Goal: Task Accomplishment & Management: Use online tool/utility

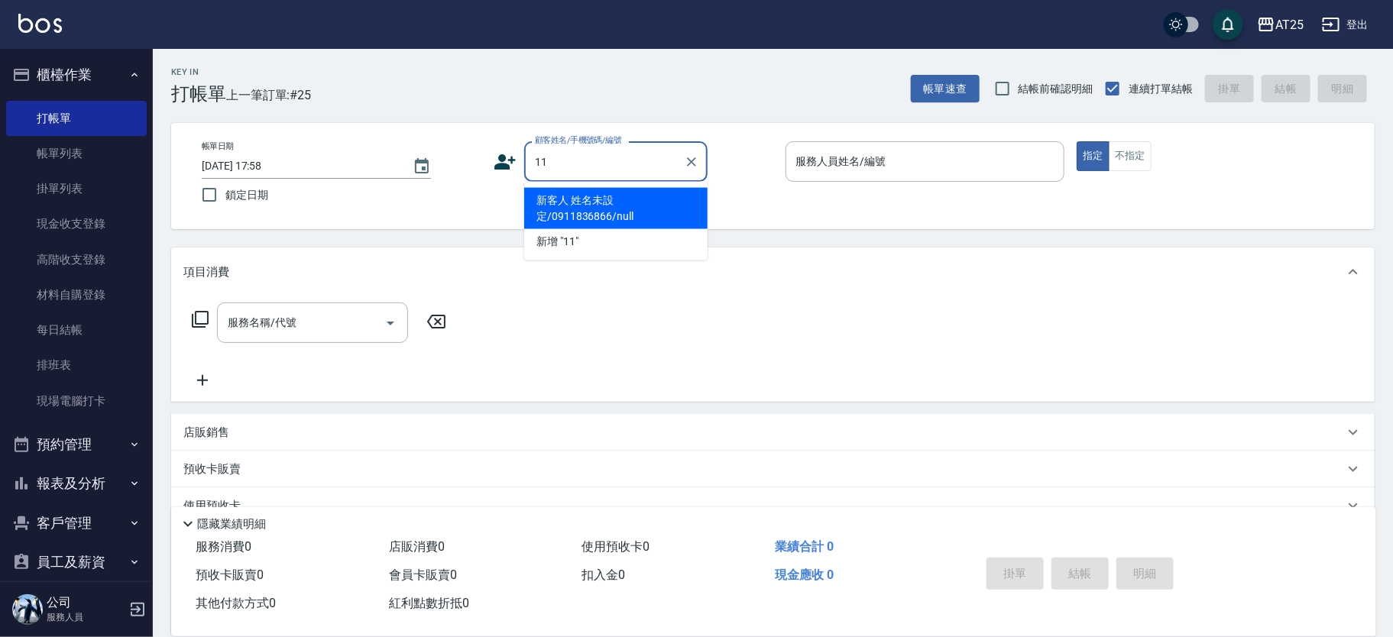
type input "新客人 姓名未設定/0911836866/null"
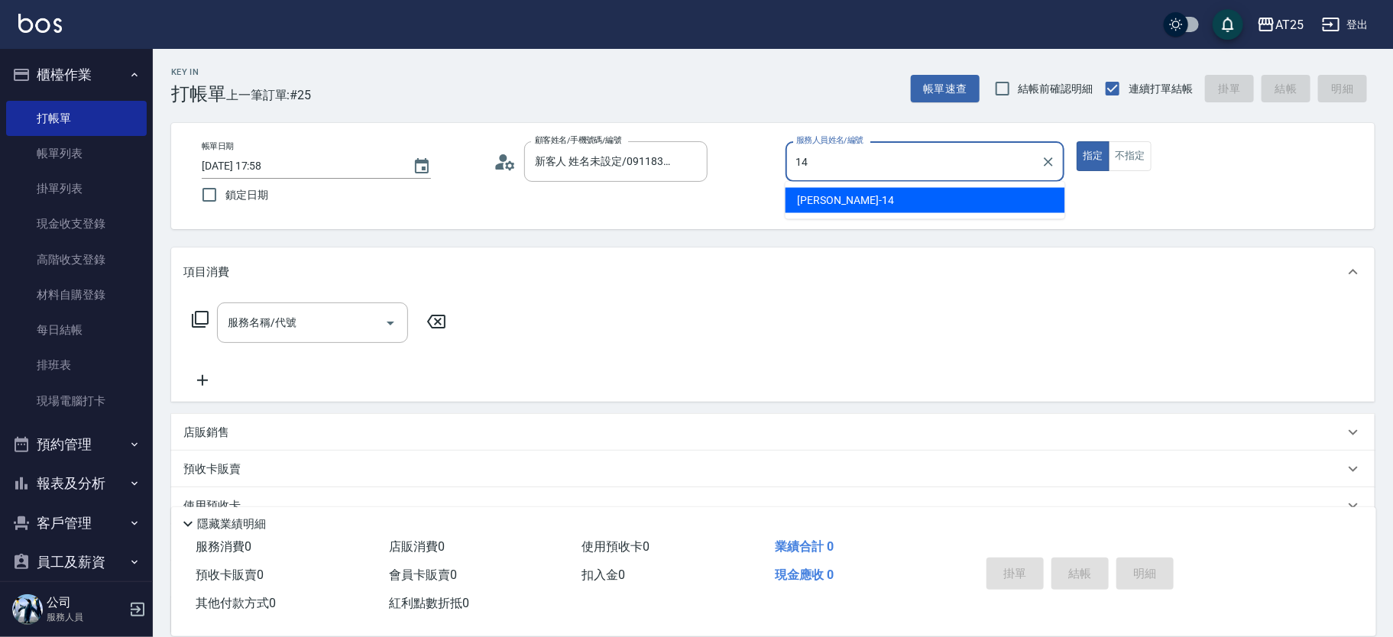
type input "[PERSON_NAME]-14"
type button "true"
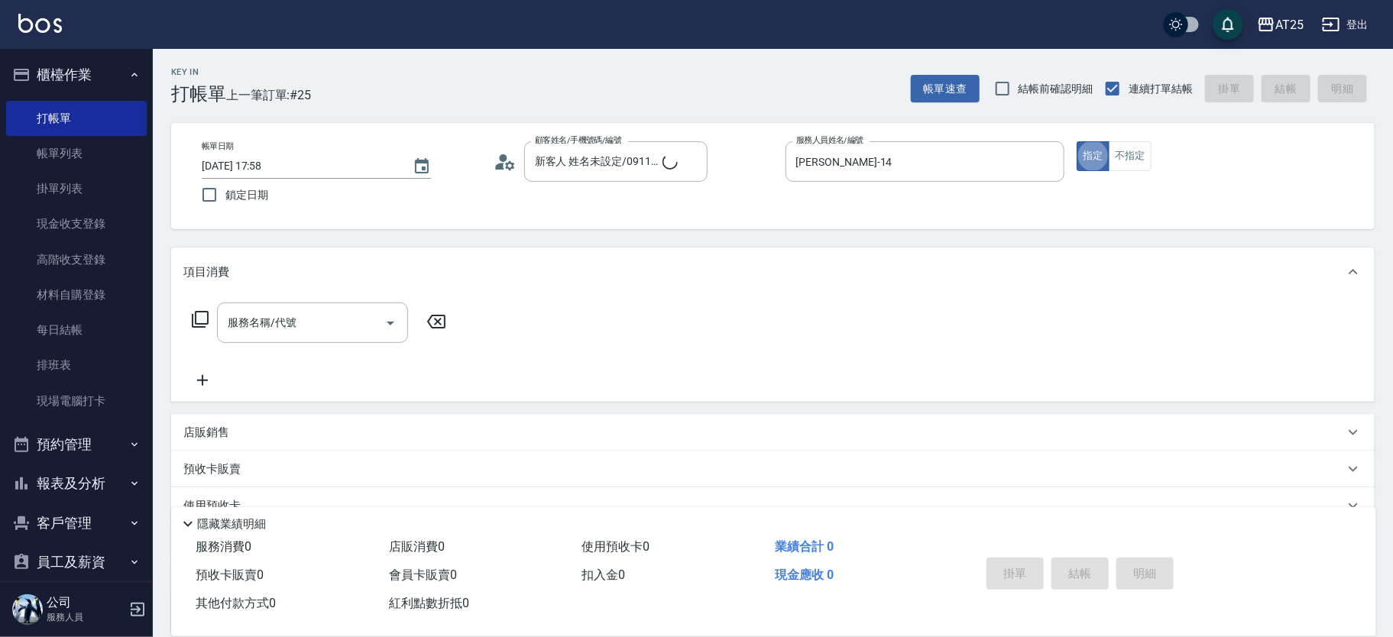
type input "新客人 姓名未設定/11/null"
type input "201"
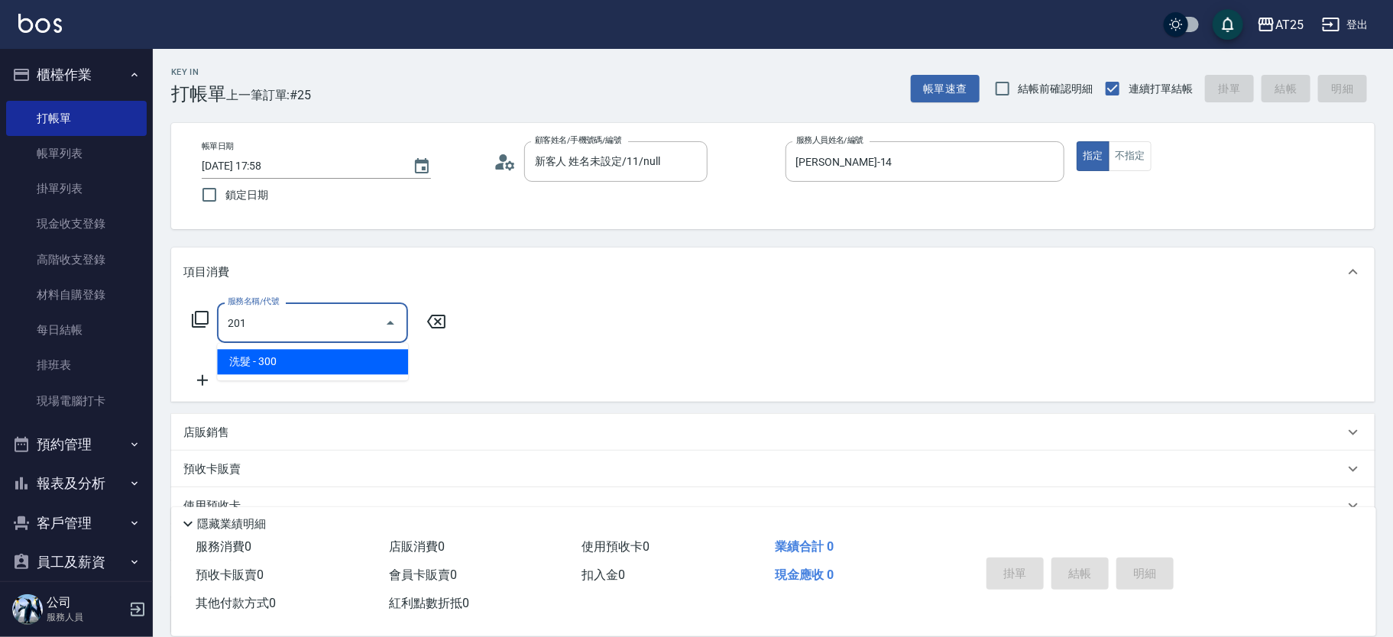
type input "30"
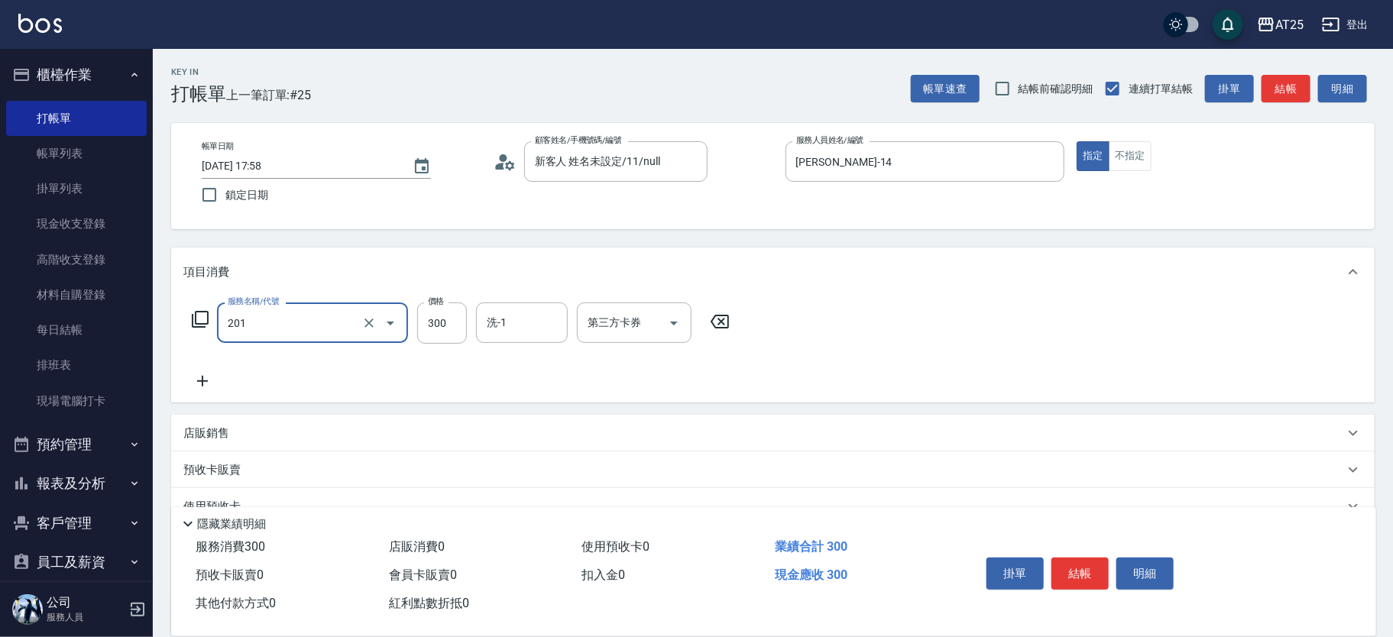
type input "洗髮(201)"
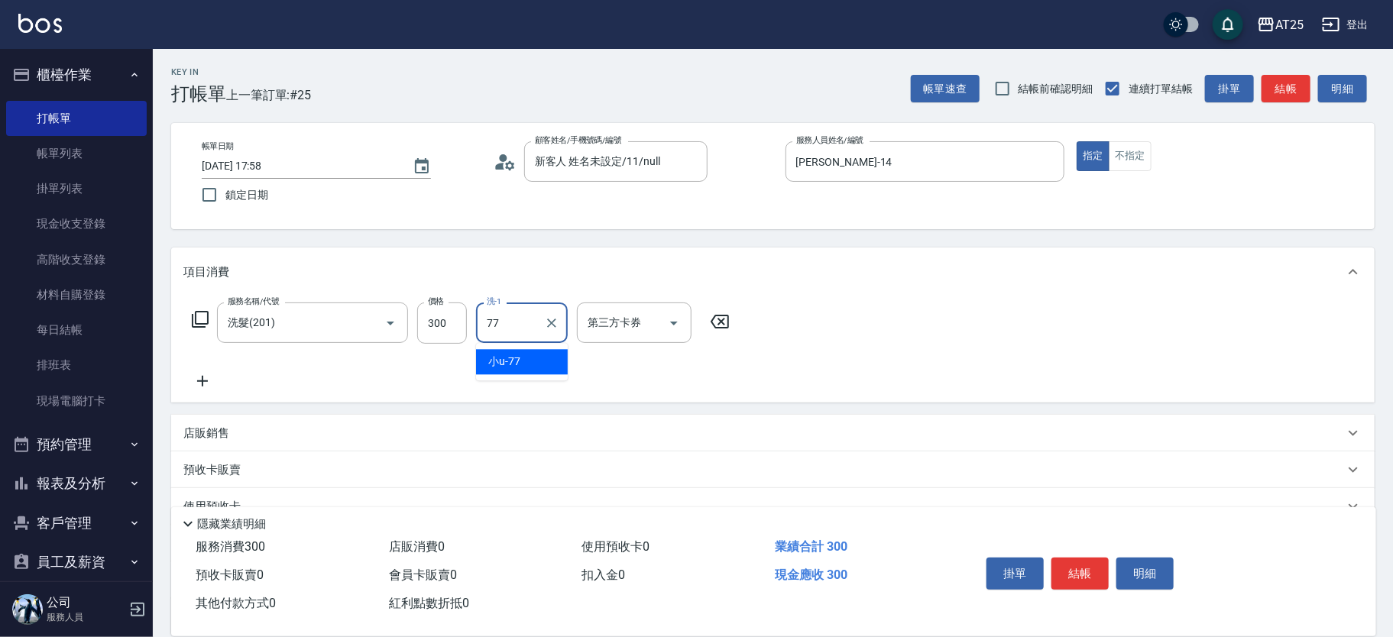
type input "小u-77"
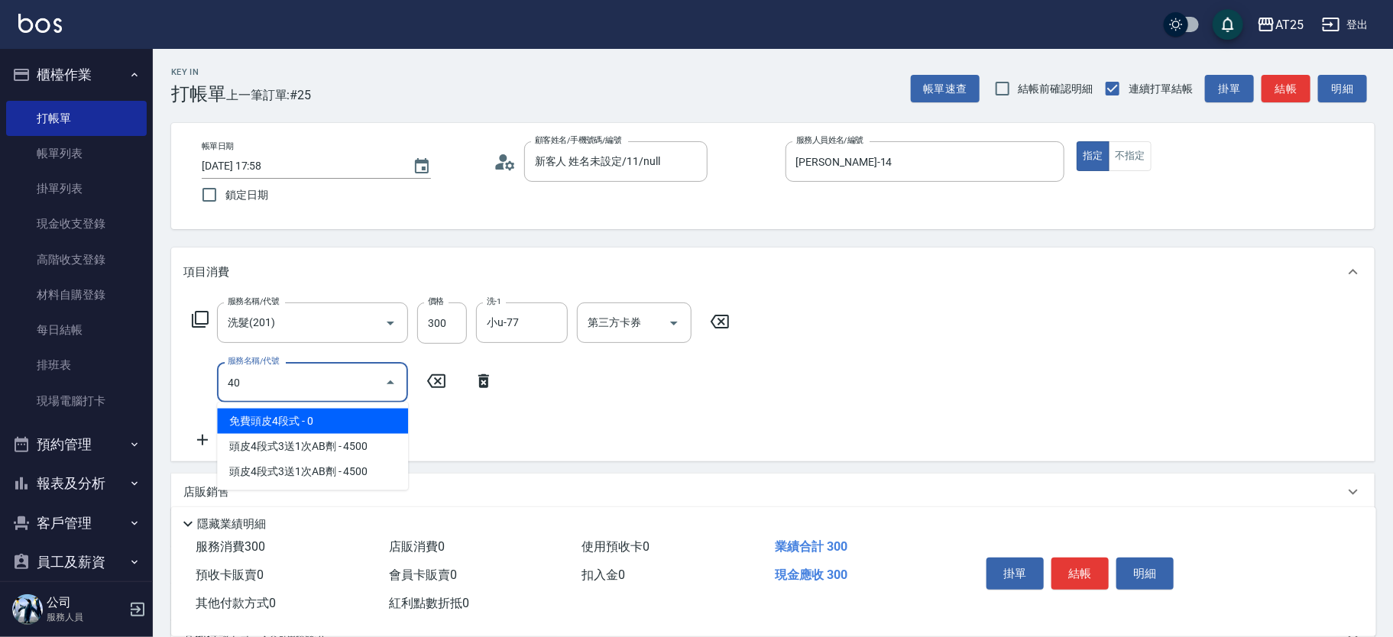
type input "401"
type input "60"
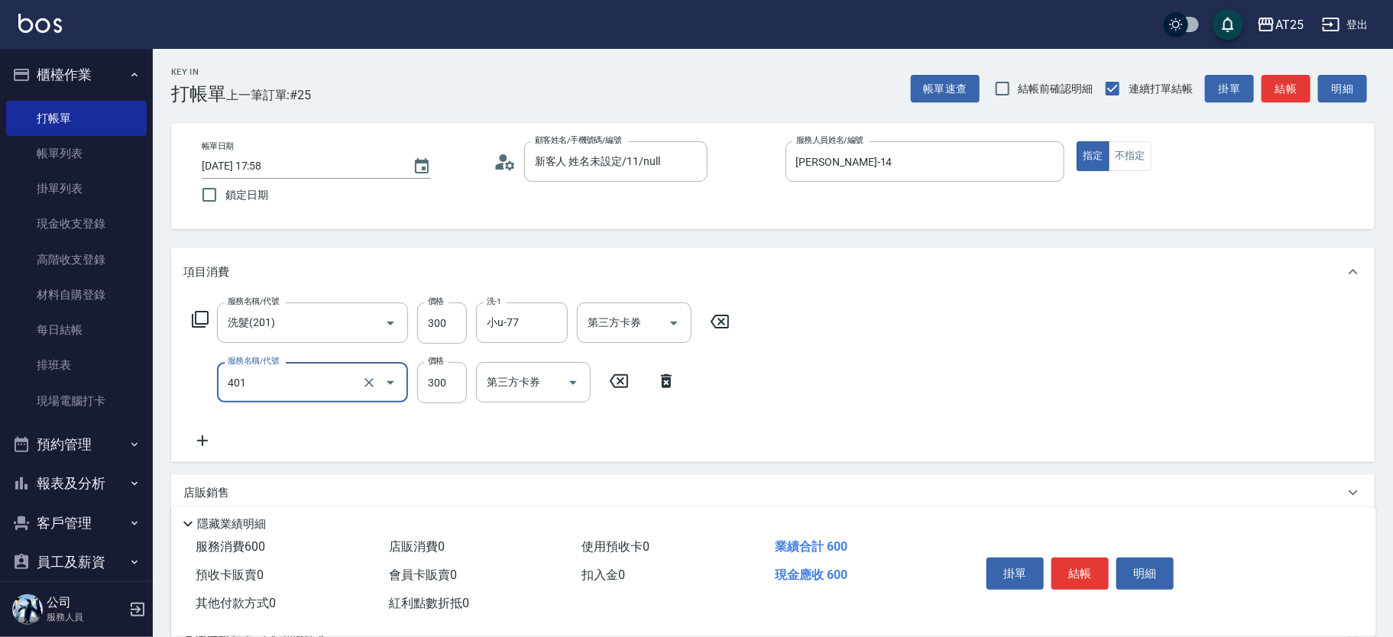
type input "剪髮(401)"
click at [1129, 147] on button "不指定" at bounding box center [1130, 156] width 43 height 30
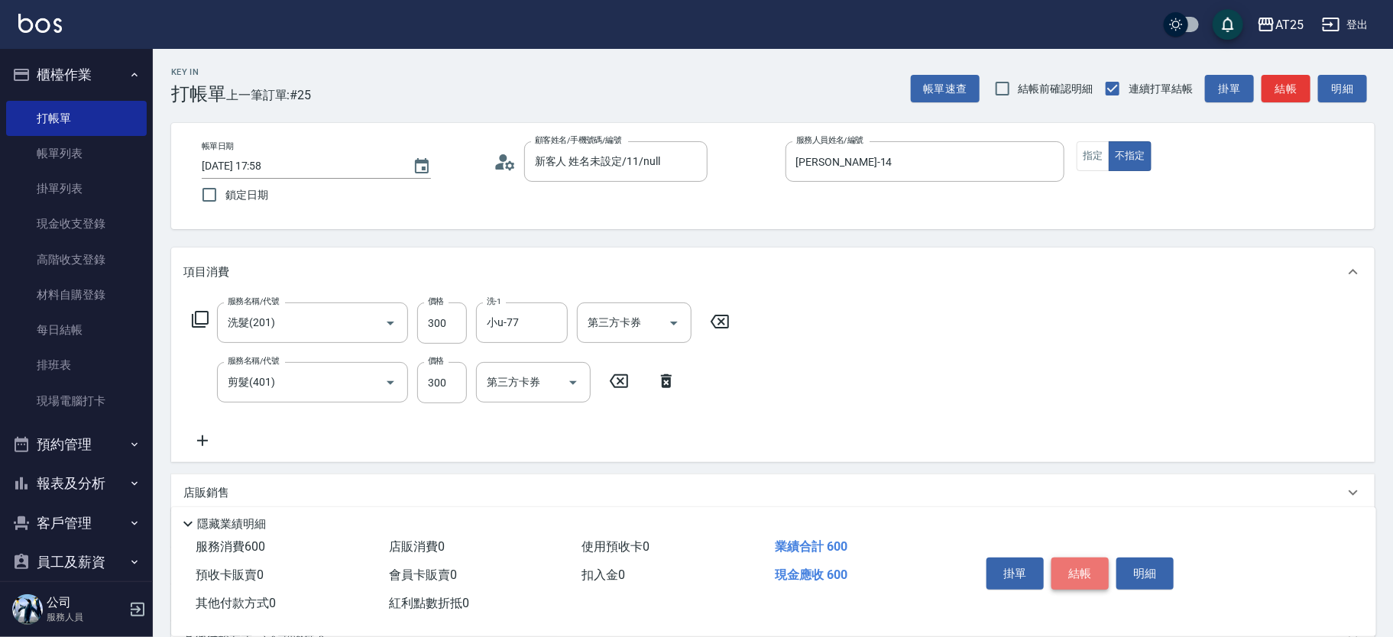
click at [1068, 561] on button "結帳" at bounding box center [1079, 574] width 57 height 32
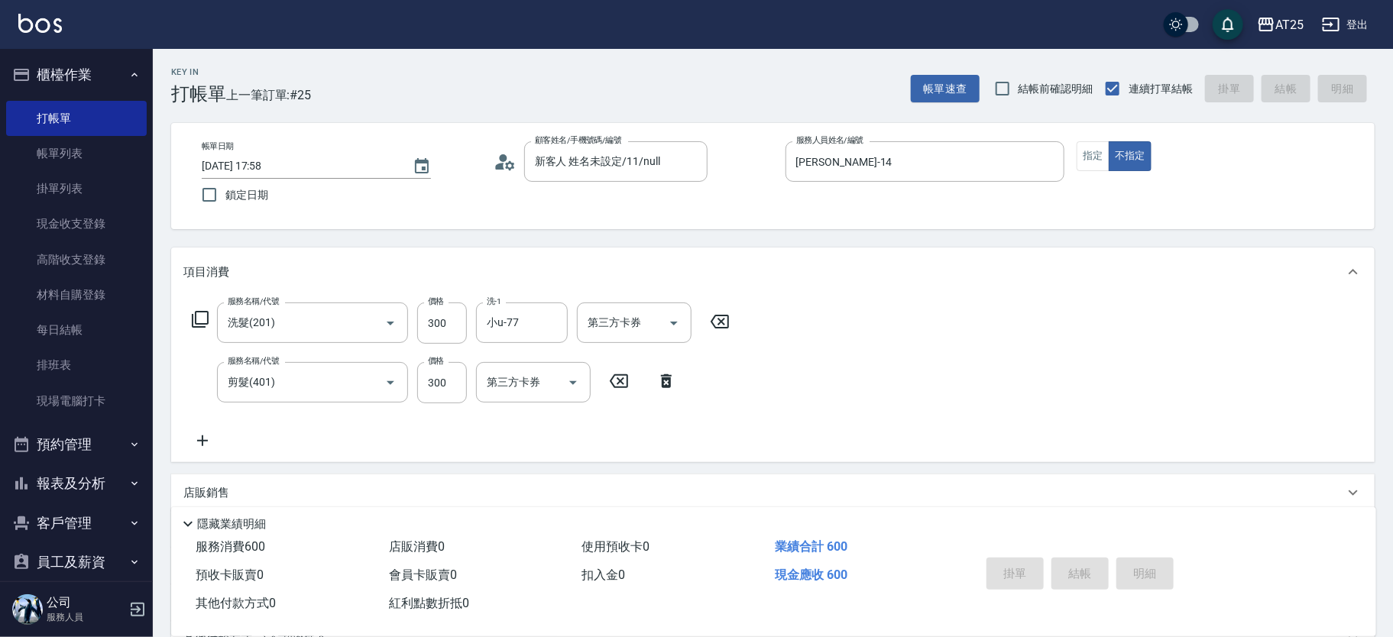
type input "[DATE] 18:30"
type input "0"
